Goal: Task Accomplishment & Management: Use online tool/utility

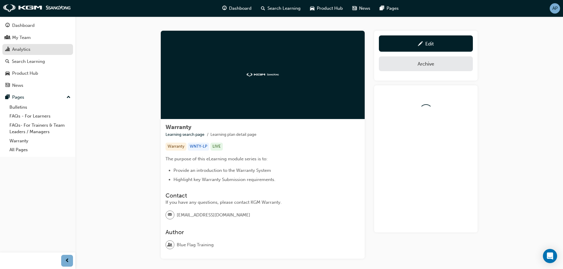
click at [27, 50] on div "Analytics" at bounding box center [21, 49] width 18 height 7
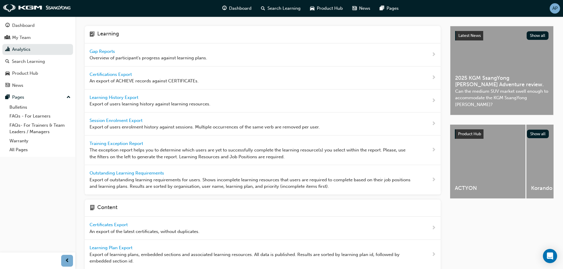
click at [145, 54] on div "Gap Reports Overview of participant's progress against learning plans." at bounding box center [148, 54] width 118 height 13
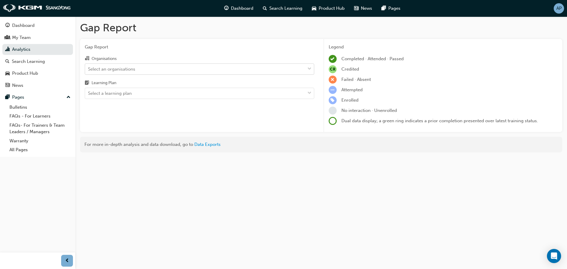
click at [113, 66] on div "Select an organisations" at bounding box center [111, 69] width 47 height 7
click at [89, 66] on input "Organisations Select an organisations" at bounding box center [88, 68] width 1 height 5
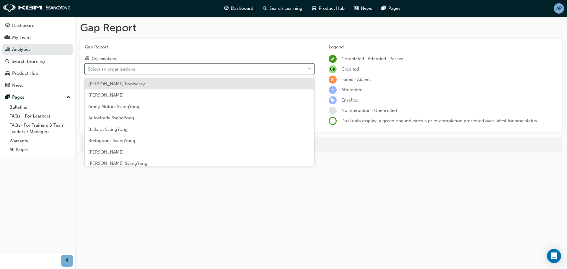
click at [119, 84] on span "[PERSON_NAME] Footscray" at bounding box center [116, 83] width 57 height 5
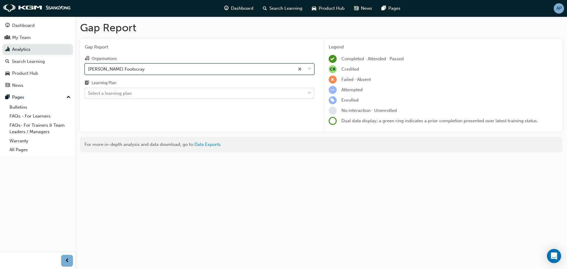
click at [121, 93] on div "Select a learning plan" at bounding box center [110, 93] width 44 height 7
click at [89, 93] on input "Learning Plan Select a learning plan" at bounding box center [88, 93] width 1 height 5
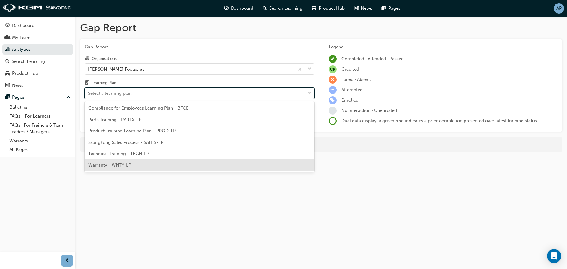
click at [110, 163] on span "Warranty - WNTY-LP" at bounding box center [109, 164] width 43 height 5
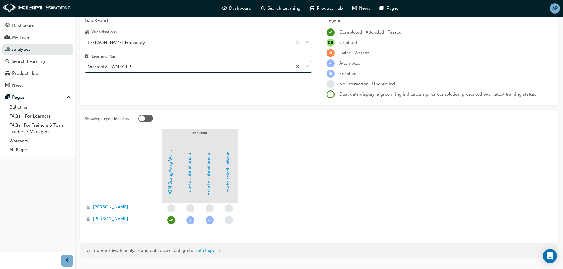
scroll to position [40, 0]
